Goal: Task Accomplishment & Management: Use online tool/utility

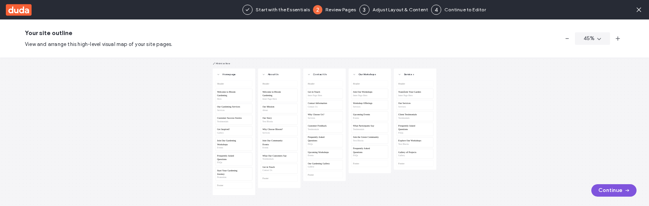
click at [600, 190] on button "Continue" at bounding box center [613, 190] width 45 height 12
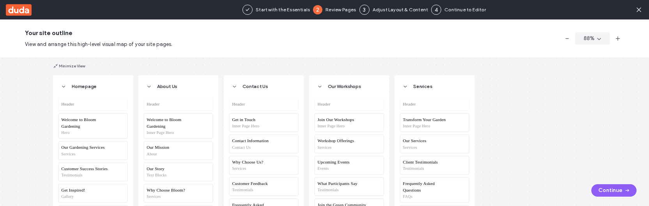
click at [610, 193] on button "Continue" at bounding box center [613, 190] width 45 height 12
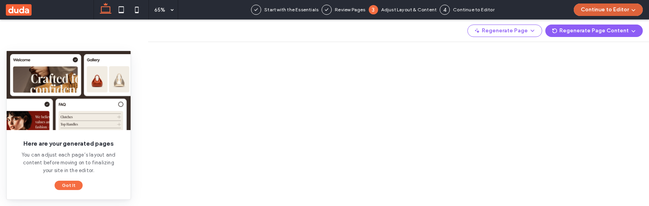
click at [634, 11] on icon "button" at bounding box center [633, 10] width 6 height 6
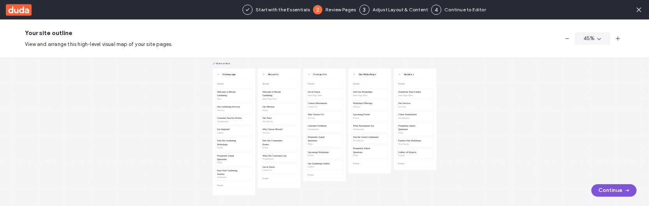
click at [601, 188] on button "Continue" at bounding box center [613, 190] width 45 height 12
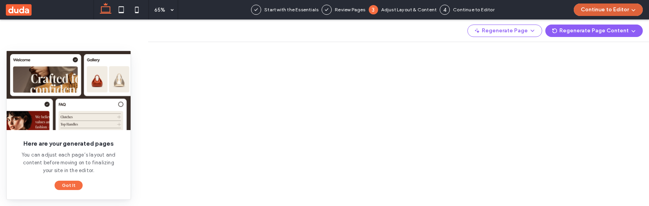
click at [630, 10] on span "button" at bounding box center [633, 10] width 8 height 12
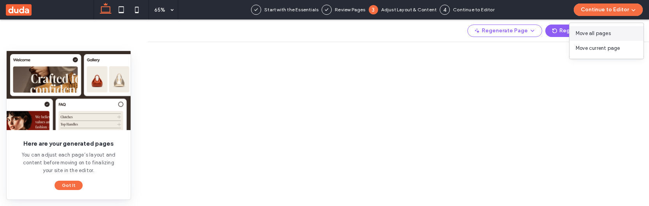
click at [605, 34] on span "Move all pages" at bounding box center [593, 34] width 35 height 8
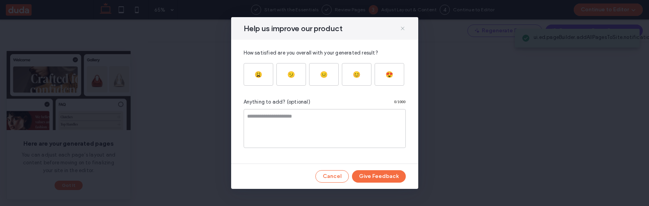
click at [401, 30] on use at bounding box center [403, 29] width 4 height 4
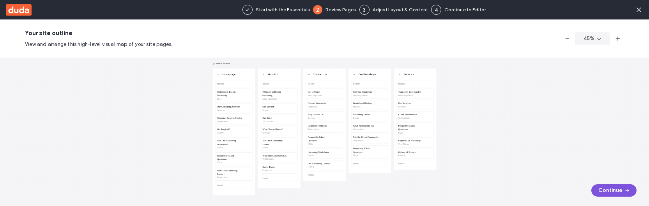
click at [602, 190] on button "Continue" at bounding box center [613, 190] width 45 height 12
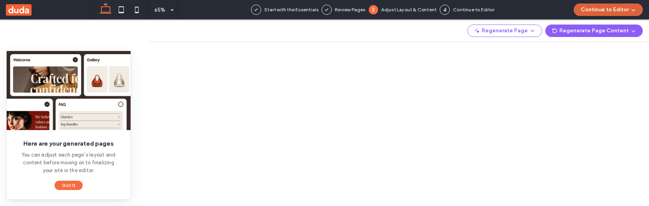
click at [627, 12] on button "Continue to Editor" at bounding box center [608, 10] width 69 height 12
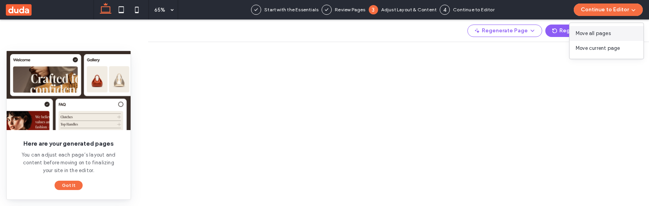
click at [615, 32] on div "Move all pages" at bounding box center [606, 33] width 74 height 15
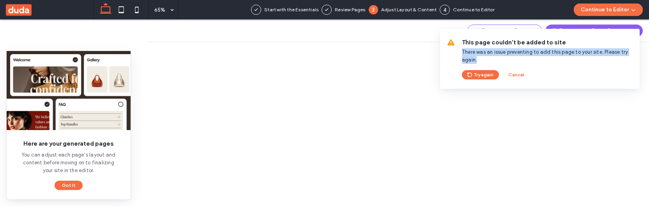
drag, startPoint x: 477, startPoint y: 61, endPoint x: 461, endPoint y: 54, distance: 17.7
click at [461, 54] on div "This page couldn't be added to site There was an issue preventing to add this p…" at bounding box center [540, 59] width 200 height 60
copy span "There was an issue preventing to add this page to your site. Please try again."
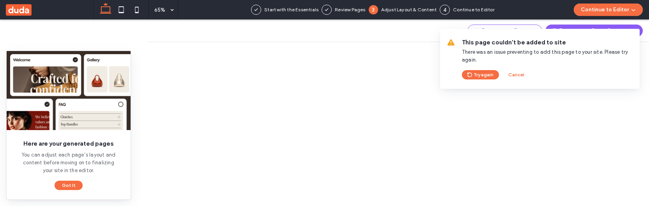
click at [534, 46] on span "This page couldn't be added to site" at bounding box center [548, 42] width 172 height 9
click at [118, 183] on div "Here are your generated pages You can adjust each page’s layout and content bef…" at bounding box center [69, 164] width 124 height 69
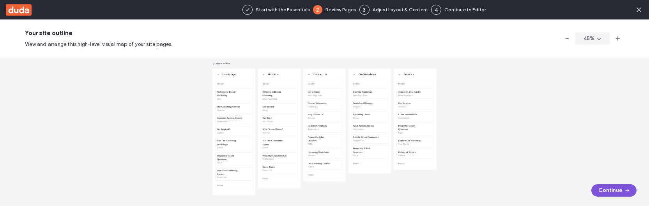
click at [605, 191] on button "Continue" at bounding box center [613, 190] width 45 height 12
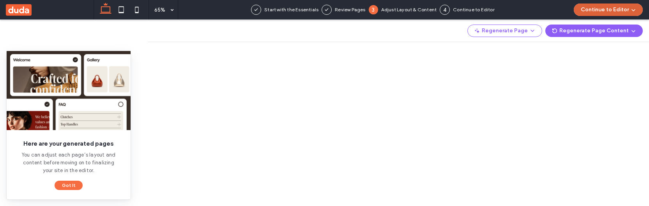
click at [613, 11] on button "Continue to Editor" at bounding box center [608, 10] width 69 height 12
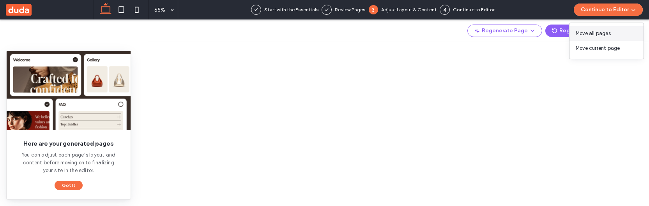
click at [605, 36] on span "Move all pages" at bounding box center [593, 34] width 35 height 8
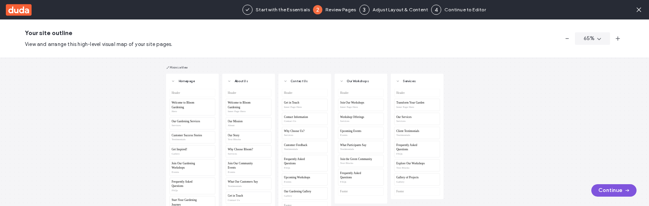
click at [610, 193] on button "Continue" at bounding box center [613, 190] width 45 height 12
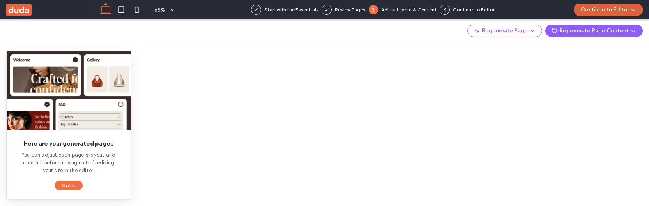
click at [609, 12] on button "Continue to Editor" at bounding box center [608, 10] width 69 height 12
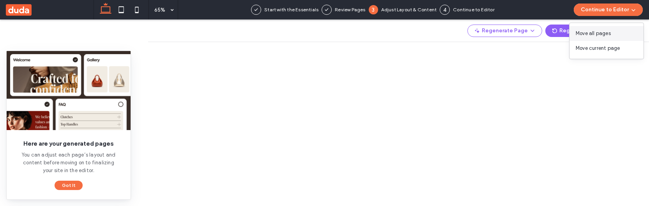
click at [606, 34] on span "Move all pages" at bounding box center [593, 34] width 35 height 8
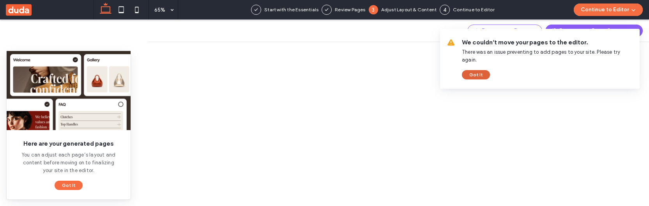
click at [482, 70] on button "Got It" at bounding box center [476, 74] width 28 height 9
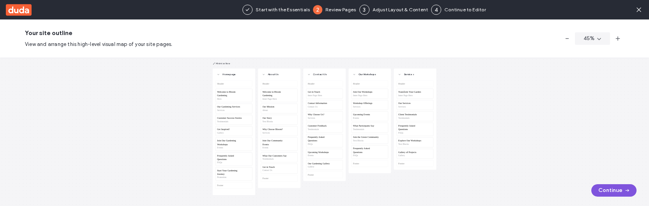
click at [613, 191] on button "Continue" at bounding box center [613, 190] width 45 height 12
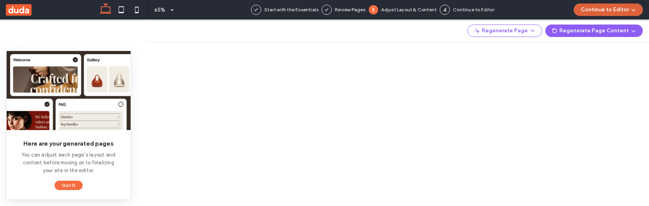
click at [613, 7] on button "Continue to Editor" at bounding box center [608, 10] width 69 height 12
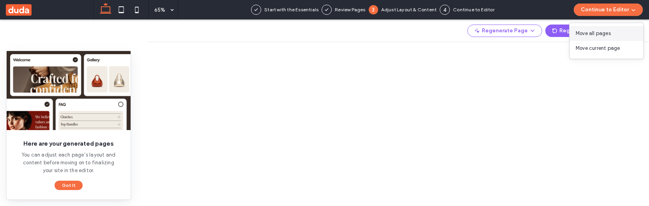
click at [608, 30] on span "Move all pages" at bounding box center [593, 34] width 35 height 8
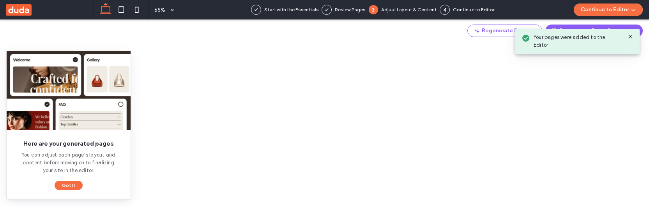
click at [631, 36] on use at bounding box center [630, 37] width 4 height 4
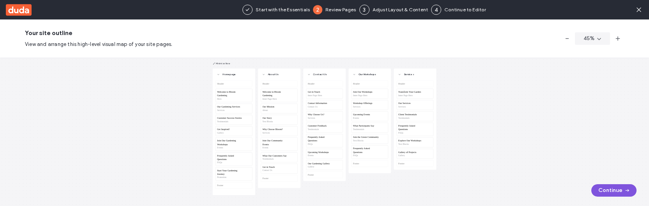
click at [610, 191] on button "Continue" at bounding box center [613, 190] width 45 height 12
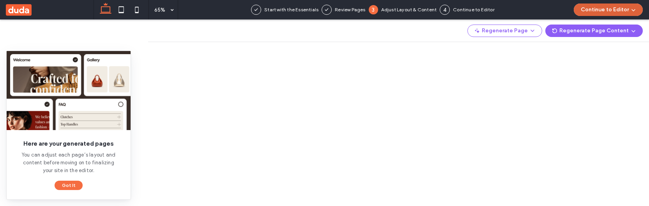
click at [611, 7] on button "Continue to Editor" at bounding box center [608, 10] width 69 height 12
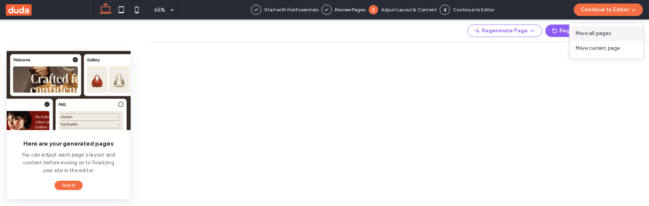
click at [607, 33] on span "Move all pages" at bounding box center [593, 34] width 35 height 8
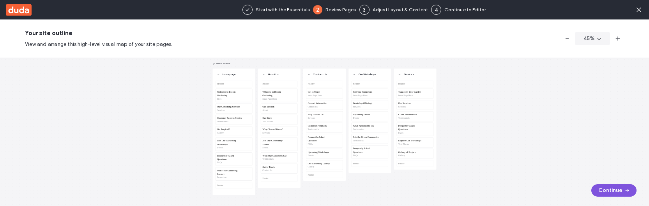
click at [617, 191] on button "Continue" at bounding box center [613, 190] width 45 height 12
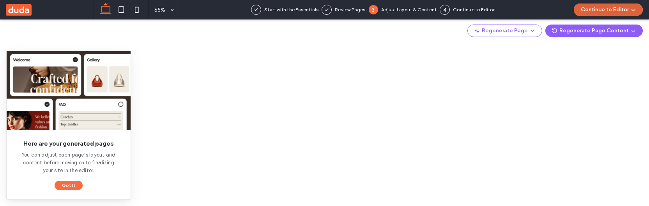
click at [616, 11] on button "Continue to Editor" at bounding box center [608, 10] width 69 height 12
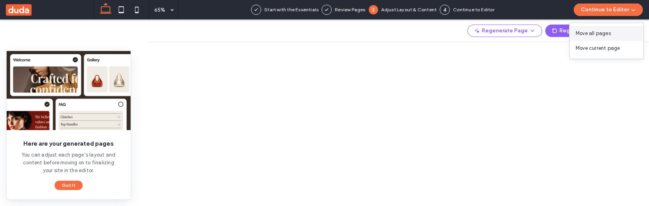
click at [611, 35] on div "Move all pages" at bounding box center [606, 33] width 74 height 15
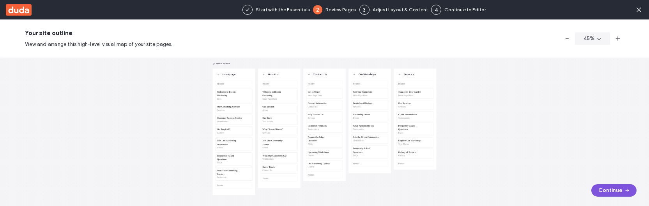
click at [626, 191] on use "button" at bounding box center [627, 190] width 4 height 3
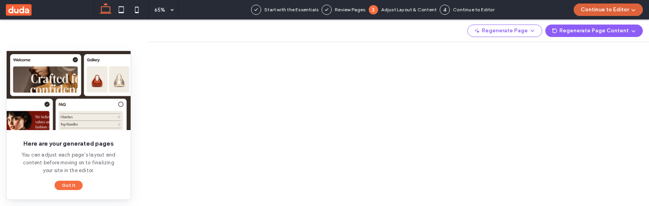
click at [621, 8] on button "Continue to Editor" at bounding box center [608, 10] width 69 height 12
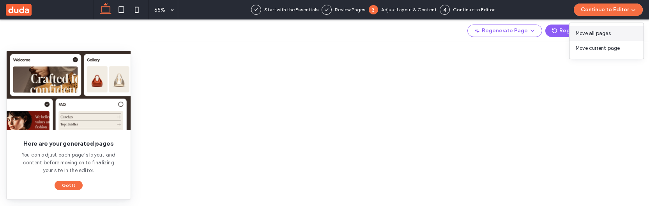
click at [613, 33] on div "Move all pages" at bounding box center [606, 33] width 74 height 15
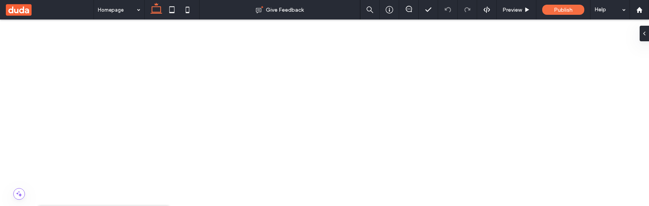
scroll to position [23, 0]
